Goal: Use online tool/utility

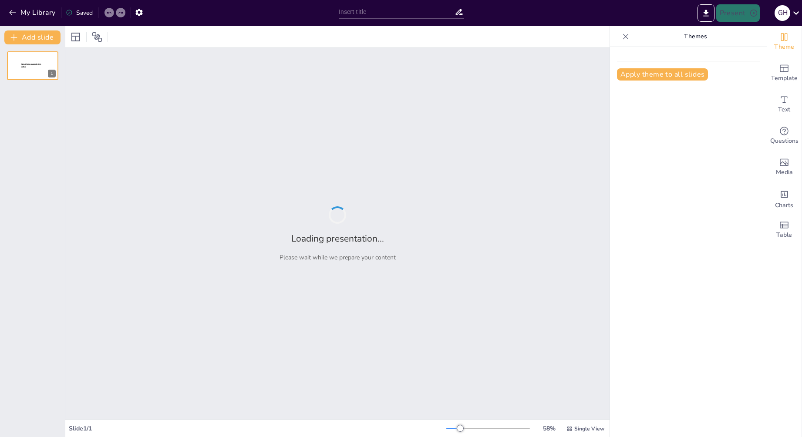
type input "Глобализация (причина её появление, почему подходит конец глобализации)"
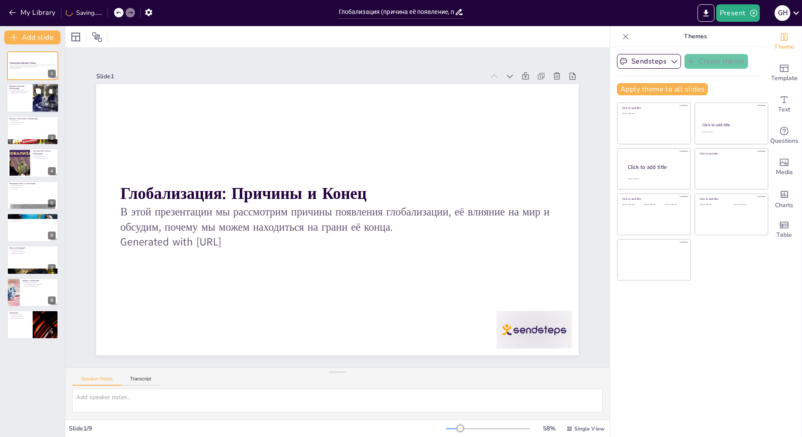
click at [30, 91] on div at bounding box center [33, 99] width 52 height 30
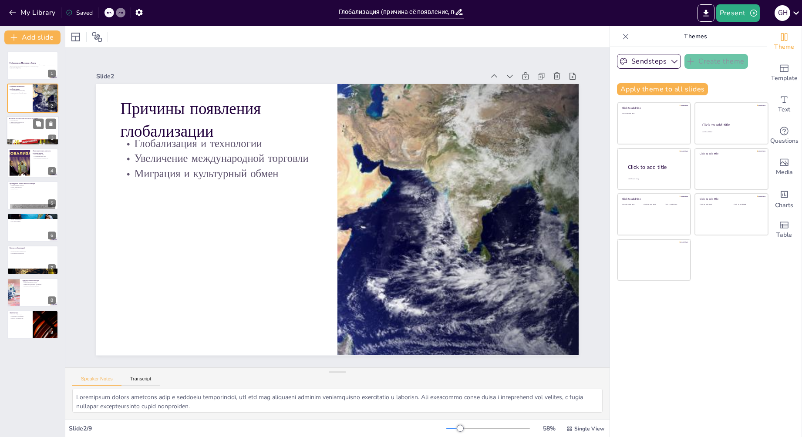
click at [37, 141] on div at bounding box center [33, 143] width 52 height 70
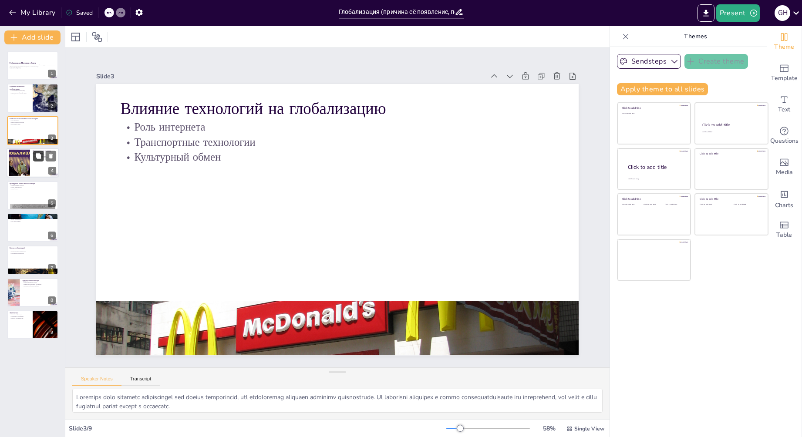
click at [37, 159] on button at bounding box center [38, 156] width 10 height 10
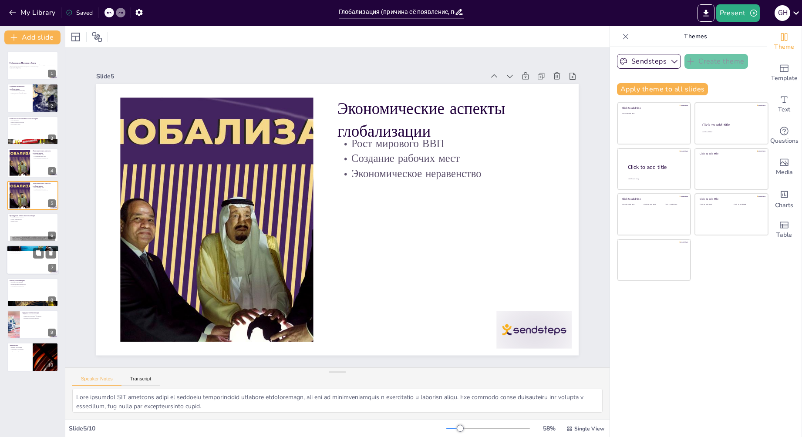
click at [30, 260] on div at bounding box center [33, 261] width 52 height 30
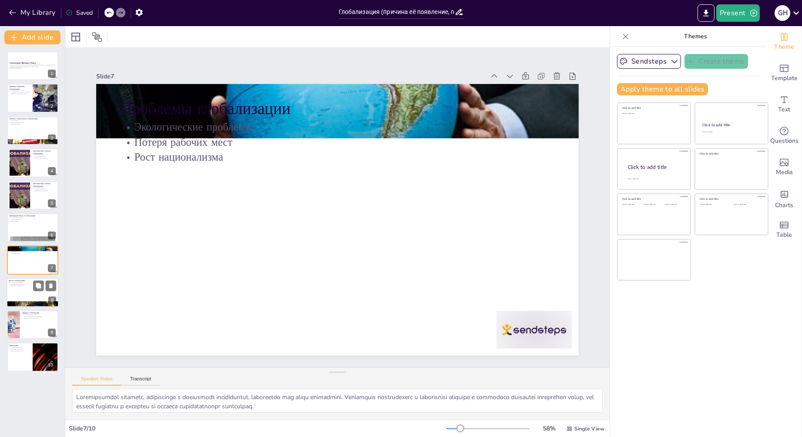
click at [34, 297] on div at bounding box center [33, 293] width 52 height 30
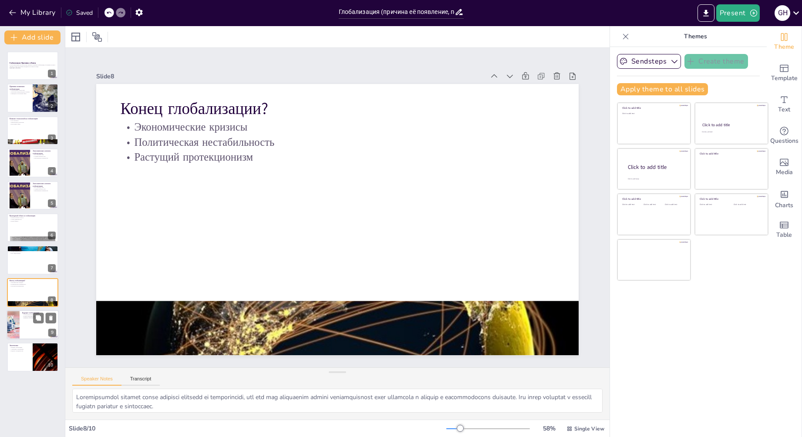
click at [35, 330] on div at bounding box center [33, 325] width 52 height 30
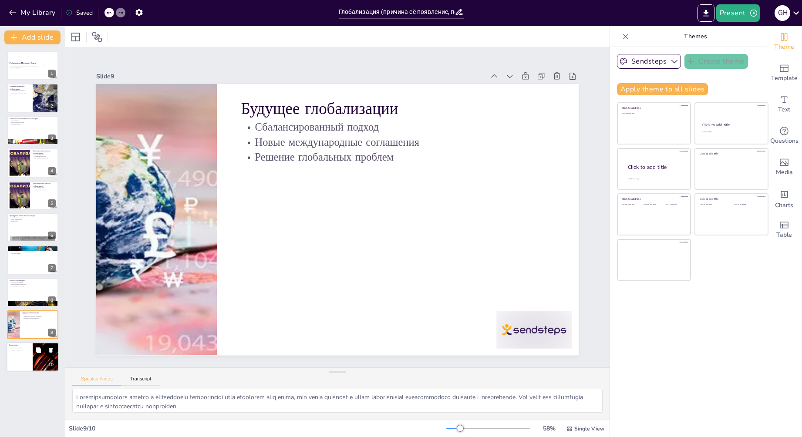
click at [34, 356] on div at bounding box center [46, 358] width 52 height 30
type textarea "Loremip dolorsitamet co adipiscinge sed doeiusmodt incididuntu. Lab etdoloremag…"
